Goal: Transaction & Acquisition: Book appointment/travel/reservation

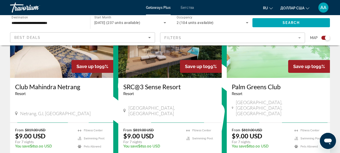
scroll to position [232, 0]
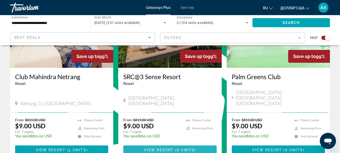
click at [199, 144] on span "Основное содержание" at bounding box center [169, 150] width 93 height 12
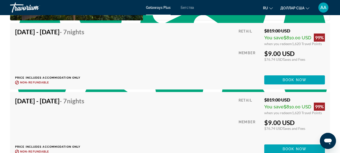
scroll to position [1108, 0]
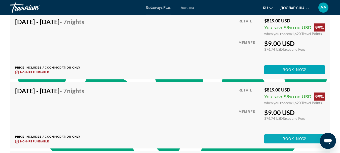
click at [287, 139] on span "Book now" at bounding box center [295, 139] width 24 height 4
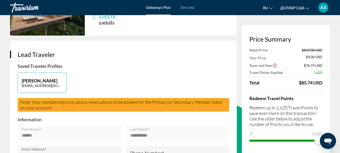
scroll to position [81, 0]
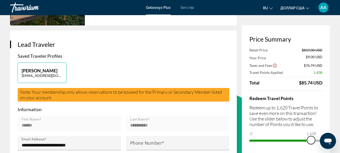
drag, startPoint x: 316, startPoint y: 142, endPoint x: 311, endPoint y: 145, distance: 6.2
click at [311, 145] on div "Price Summary Retail Price $819.00 USD Your Price $9.00 USD Taxes and Fees $76.…" at bounding box center [286, 89] width 88 height 129
drag, startPoint x: 311, startPoint y: 140, endPoint x: 305, endPoint y: 144, distance: 7.4
click at [305, 144] on div "Redeem Travel Points Redeem up to 1,620 Travel Points to save even more on this…" at bounding box center [285, 117] width 73 height 54
drag, startPoint x: 304, startPoint y: 140, endPoint x: 302, endPoint y: 143, distance: 3.8
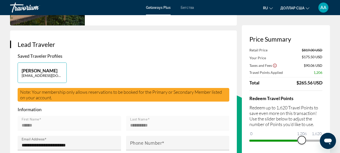
click at [302, 143] on span "ngx-slider" at bounding box center [302, 140] width 8 height 8
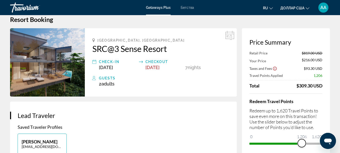
scroll to position [3, 0]
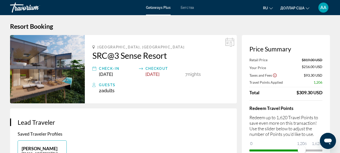
click at [95, 86] on icon "Основное содержание" at bounding box center [94, 85] width 4 height 6
click at [107, 89] on span "Adults" at bounding box center [107, 90] width 13 height 5
type textarea "******"
click at [107, 89] on span "Adults" at bounding box center [107, 90] width 13 height 5
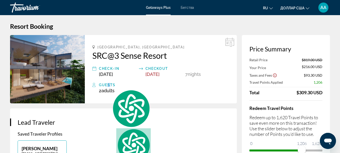
drag, startPoint x: 109, startPoint y: 86, endPoint x: 110, endPoint y: 82, distance: 4.4
click at [110, 82] on div "Guests" at bounding box center [164, 85] width 130 height 6
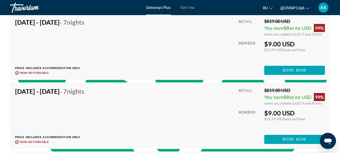
scroll to position [1110, 0]
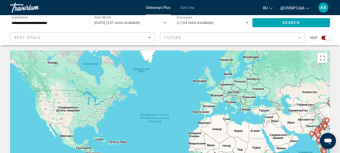
click at [268, 39] on mat-form-field "Filters" at bounding box center [232, 37] width 145 height 11
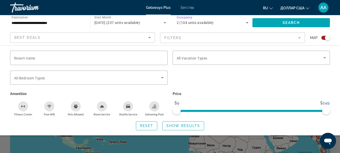
click at [246, 23] on icon "Search widget" at bounding box center [247, 23] width 6 height 6
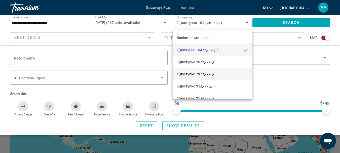
click at [184, 74] on font "(доступно 79 единиц)" at bounding box center [196, 74] width 35 height 4
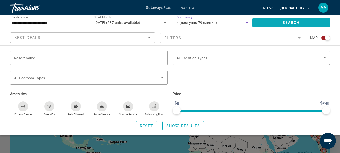
click at [285, 21] on span "Search" at bounding box center [291, 23] width 17 height 4
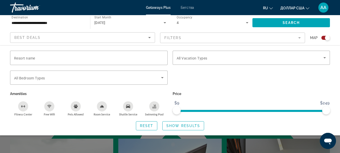
scroll to position [104, 0]
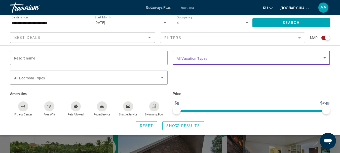
click at [326, 57] on icon "Search widget" at bounding box center [324, 57] width 3 height 1
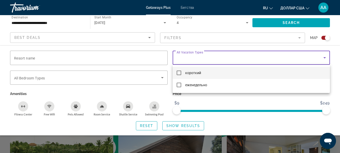
click at [326, 57] on div at bounding box center [170, 76] width 340 height 153
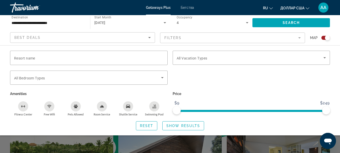
click at [300, 37] on mat-form-field "Filters" at bounding box center [232, 37] width 145 height 11
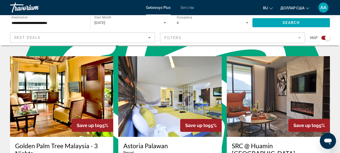
scroll to position [688, 0]
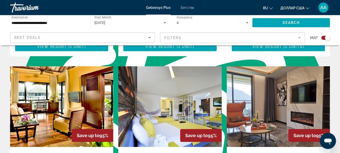
click at [259, 120] on img "Основное содержание" at bounding box center [278, 106] width 103 height 81
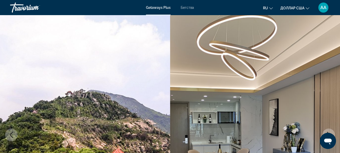
click at [340, 151] on img "Основное содержание" at bounding box center [255, 134] width 170 height 239
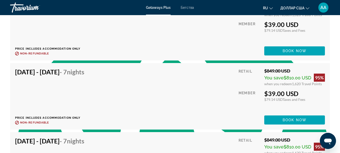
scroll to position [1017, 0]
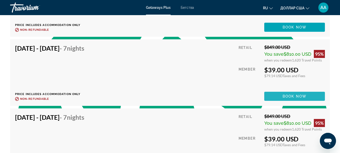
click at [295, 94] on span "Book now" at bounding box center [295, 96] width 24 height 4
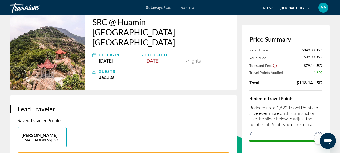
scroll to position [50, 0]
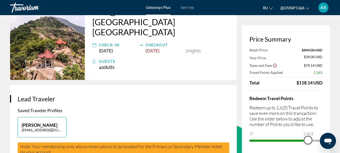
drag, startPoint x: 0, startPoint y: 6, endPoint x: 308, endPoint y: 141, distance: 336.3
click at [308, 141] on span "ngx-slider" at bounding box center [308, 140] width 8 height 8
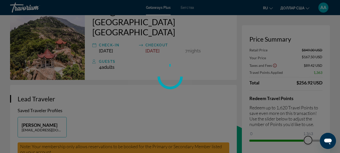
click at [307, 102] on div "Перейти к основному содержанию Getaways Plus Бегства ru English Español Françai…" at bounding box center [170, 26] width 340 height 153
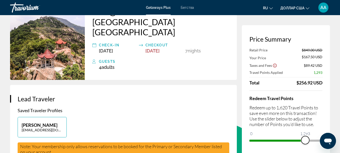
click at [305, 140] on span "ngx-slider" at bounding box center [305, 140] width 8 height 8
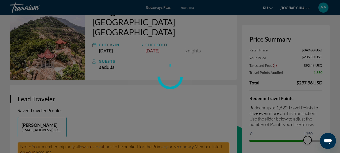
click at [309, 102] on div "Перейти к основному содержанию Getaways Plus Бегства ru English Español Françai…" at bounding box center [170, 26] width 340 height 153
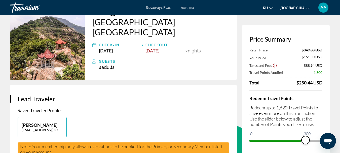
click at [306, 140] on span "ngx-slider" at bounding box center [306, 140] width 8 height 8
click at [307, 140] on span "ngx-slider" at bounding box center [307, 140] width 8 height 8
click at [308, 141] on span "ngx-slider" at bounding box center [308, 140] width 8 height 8
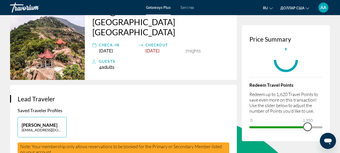
click at [308, 128] on span "ngx-slider" at bounding box center [308, 127] width 8 height 8
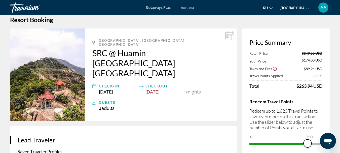
scroll to position [0, 0]
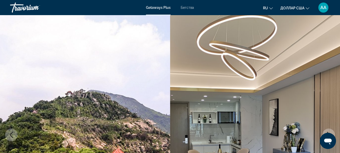
click at [331, 108] on img "Основное содержание" at bounding box center [255, 134] width 170 height 239
click at [322, 117] on img "Основное содержание" at bounding box center [255, 134] width 170 height 239
click at [324, 130] on button "Next image" at bounding box center [328, 134] width 13 height 13
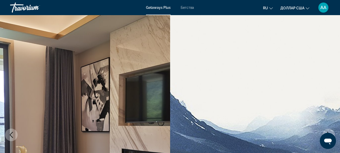
click at [324, 130] on button "Next image" at bounding box center [328, 134] width 13 height 13
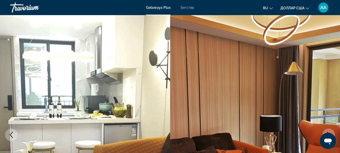
click at [324, 130] on button "Next image" at bounding box center [328, 134] width 13 height 13
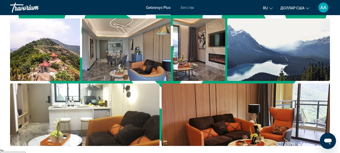
scroll to position [346, 0]
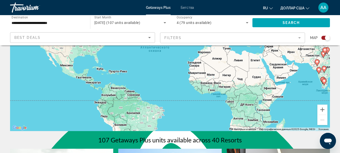
scroll to position [81, 0]
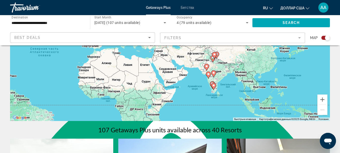
drag, startPoint x: 272, startPoint y: 99, endPoint x: 161, endPoint y: 114, distance: 111.9
click at [161, 114] on div "Чтобы активировать перетаскивание с помощью клавиатуры, нажмите Alt + Ввод. Пос…" at bounding box center [170, 45] width 320 height 151
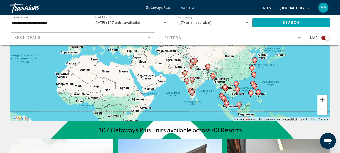
drag, startPoint x: 296, startPoint y: 85, endPoint x: 274, endPoint y: 92, distance: 23.3
click at [274, 92] on div "Чтобы активировать перетаскивание с помощью клавиатуры, нажмите Alt + Ввод. Пос…" at bounding box center [170, 45] width 320 height 151
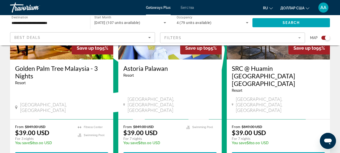
scroll to position [796, 0]
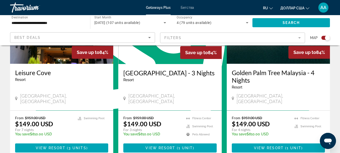
scroll to position [796, 0]
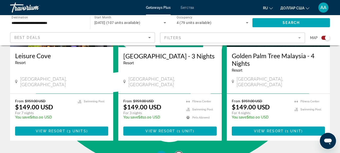
click at [178, 151] on link "page 3" at bounding box center [178, 155] width 9 height 9
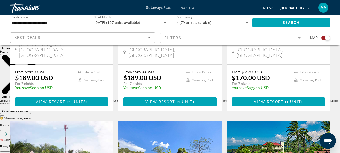
scroll to position [434, 0]
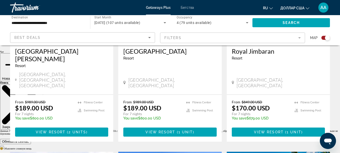
click at [336, 4] on div "Getaways Plus Бегства ru English Español Français Italiano Português русский до…" at bounding box center [170, 7] width 340 height 13
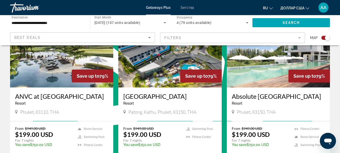
scroll to position [773, 0]
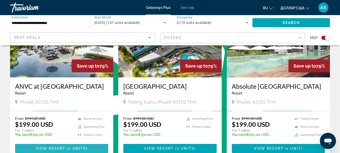
click at [72, 142] on span "Основное содержание" at bounding box center [61, 148] width 93 height 12
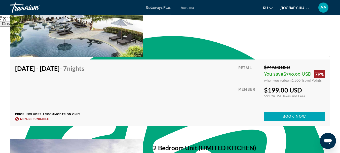
scroll to position [980, 0]
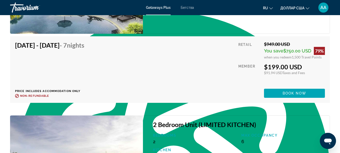
scroll to position [973, 0]
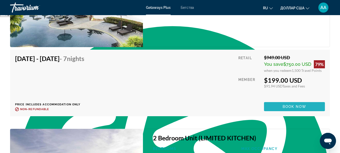
click at [283, 106] on span "Book now" at bounding box center [295, 106] width 24 height 4
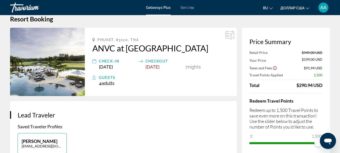
scroll to position [20, 0]
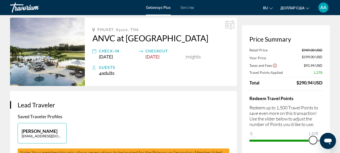
drag, startPoint x: 317, startPoint y: 140, endPoint x: 313, endPoint y: 143, distance: 4.5
click at [313, 143] on span "ngx-slider" at bounding box center [313, 140] width 8 height 8
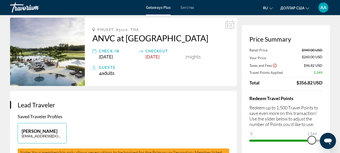
click at [312, 141] on span "ngx-slider" at bounding box center [312, 140] width 8 height 8
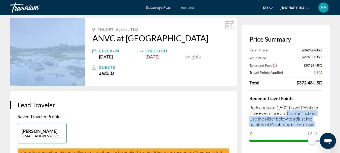
drag, startPoint x: 288, startPoint y: 113, endPoint x: 278, endPoint y: 142, distance: 30.6
click at [278, 142] on div "Redeem Travel Points Redeem up to 1,500 Travel Points to save even more on this…" at bounding box center [285, 117] width 73 height 54
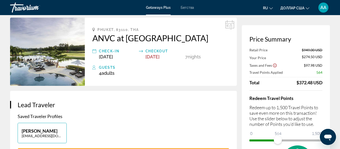
click at [214, 126] on div "[PERSON_NAME] [EMAIL_ADDRESS][DOMAIN_NAME]" at bounding box center [123, 135] width 217 height 25
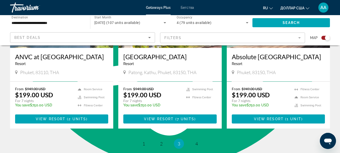
scroll to position [812, 0]
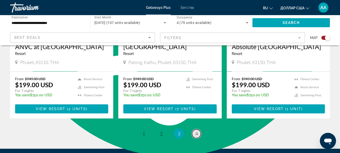
click at [199, 129] on link "page 4" at bounding box center [196, 133] width 9 height 9
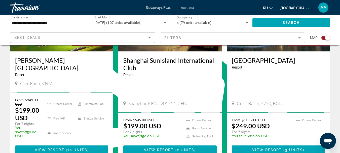
scroll to position [258, 0]
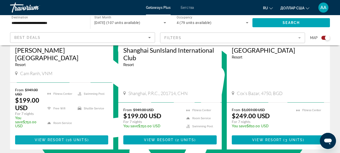
click at [46, 134] on span "Основное содержание" at bounding box center [61, 140] width 93 height 12
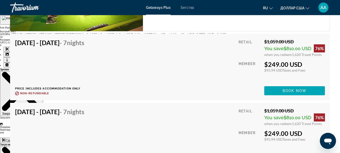
scroll to position [1329, 0]
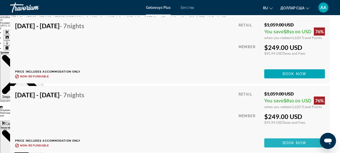
click at [273, 140] on span "Основное содержание" at bounding box center [294, 143] width 61 height 12
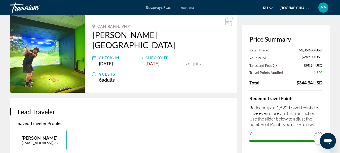
scroll to position [33, 0]
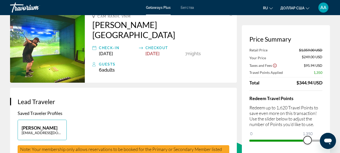
drag, startPoint x: 318, startPoint y: 140, endPoint x: 308, endPoint y: 146, distance: 12.2
click at [308, 146] on div "Price Summary Retail Price $1,059.00 USD Your Price $249.00 USD Taxes and Fees …" at bounding box center [286, 89] width 88 height 129
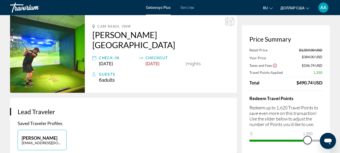
scroll to position [0, 0]
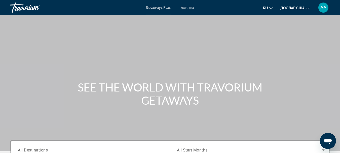
click at [185, 8] on font "Бегства" at bounding box center [187, 8] width 13 height 4
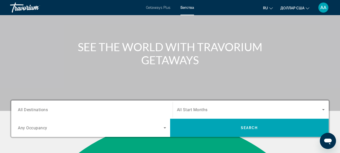
scroll to position [50, 0]
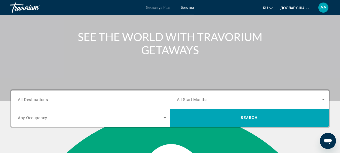
click at [35, 100] on span "All Destinations" at bounding box center [33, 99] width 30 height 5
click at [35, 100] on input "Destination All Destinations" at bounding box center [92, 100] width 148 height 6
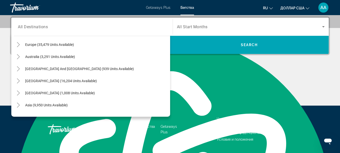
scroll to position [70, 0]
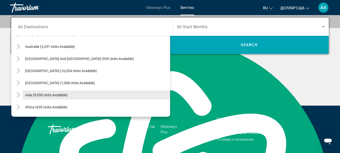
click at [27, 95] on span "Asia (9,950 units available)" at bounding box center [46, 95] width 43 height 4
type input "**********"
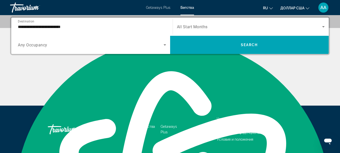
click at [207, 24] on span "All Start Months" at bounding box center [192, 26] width 31 height 5
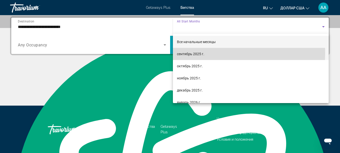
click at [190, 53] on font "сентябрь 2025 г." at bounding box center [190, 54] width 27 height 4
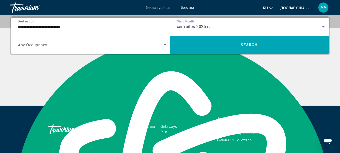
click at [24, 47] on span "Any Occupancy" at bounding box center [32, 45] width 29 height 5
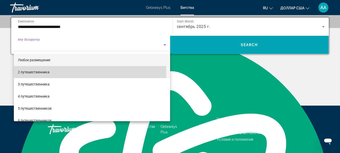
click at [37, 74] on font "2 путешественника" at bounding box center [34, 72] width 32 height 4
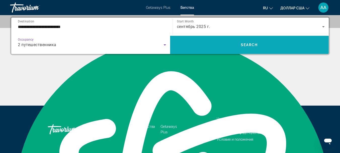
click at [228, 47] on span "Search widget" at bounding box center [249, 45] width 159 height 12
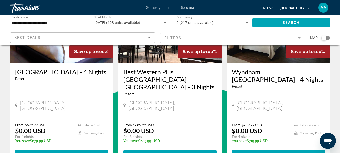
scroll to position [91, 0]
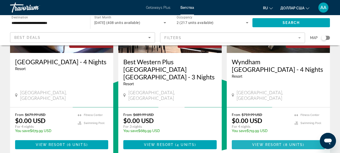
click at [290, 142] on span "8 units" at bounding box center [294, 144] width 18 height 4
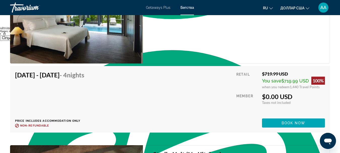
scroll to position [939, 0]
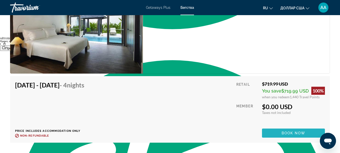
click at [272, 133] on span "Основное содержание" at bounding box center [293, 133] width 63 height 12
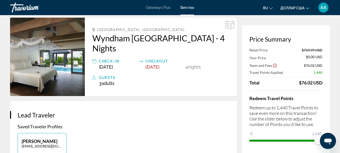
scroll to position [30, 0]
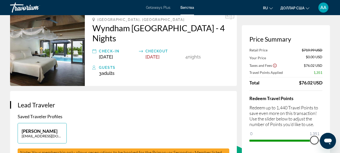
click at [314, 142] on span "ngx-slider" at bounding box center [314, 140] width 8 height 8
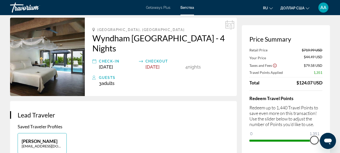
scroll to position [0, 0]
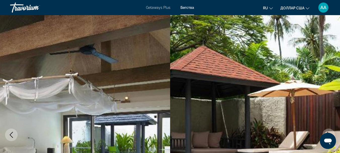
click at [115, 65] on img "Основное содержание" at bounding box center [85, 134] width 170 height 239
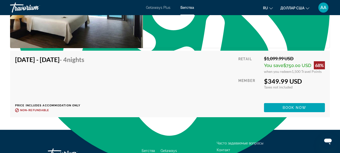
scroll to position [1186, 0]
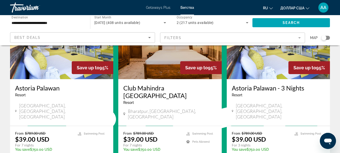
scroll to position [645, 0]
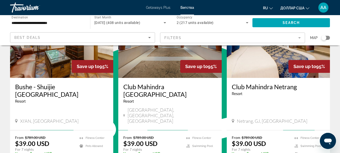
scroll to position [624, 0]
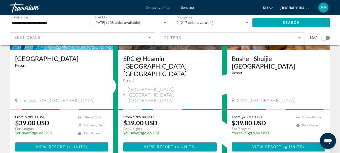
scroll to position [674, 0]
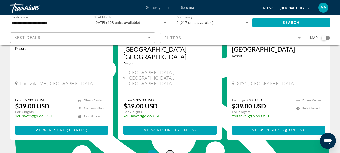
click at [169, 152] on span "4" at bounding box center [170, 155] width 3 height 6
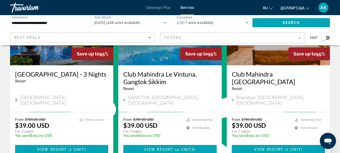
scroll to position [651, 0]
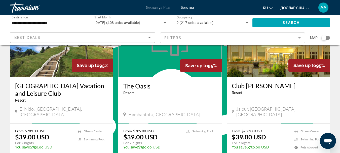
scroll to position [628, 0]
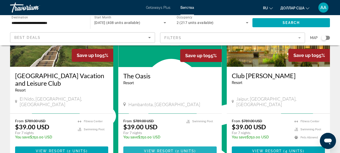
click at [173, 149] on span "View Resort" at bounding box center [159, 151] width 30 height 4
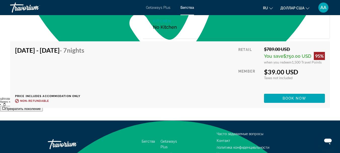
scroll to position [908, 0]
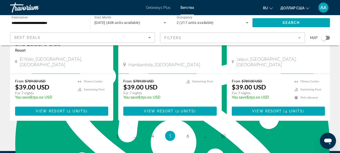
scroll to position [674, 0]
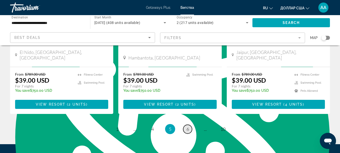
click at [188, 126] on span "6" at bounding box center [187, 129] width 3 height 6
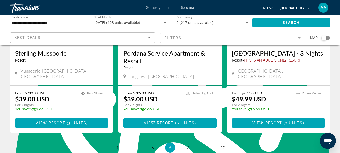
scroll to position [655, 0]
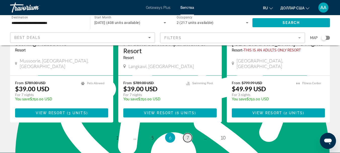
click at [186, 135] on span "7" at bounding box center [187, 138] width 3 height 6
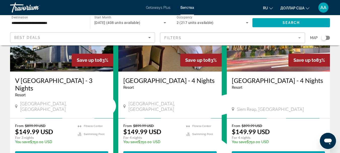
scroll to position [648, 0]
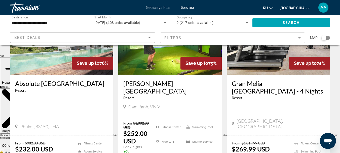
scroll to position [440, 0]
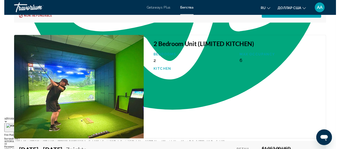
scroll to position [1219, 0]
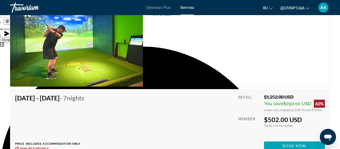
scroll to position [1541, 0]
